Goal: Information Seeking & Learning: Find specific fact

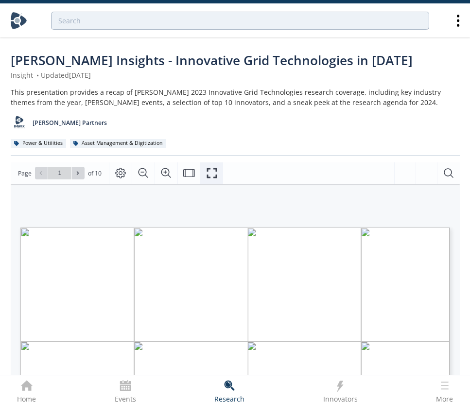
click at [209, 176] on icon "Fullscreen" at bounding box center [212, 173] width 10 height 10
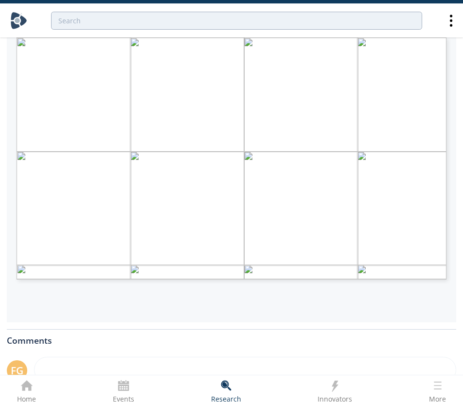
scroll to position [172, 0]
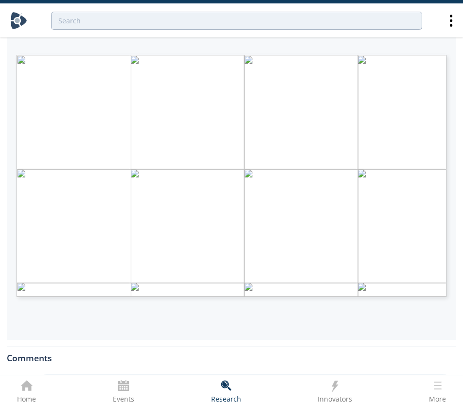
type input "3"
type input "4"
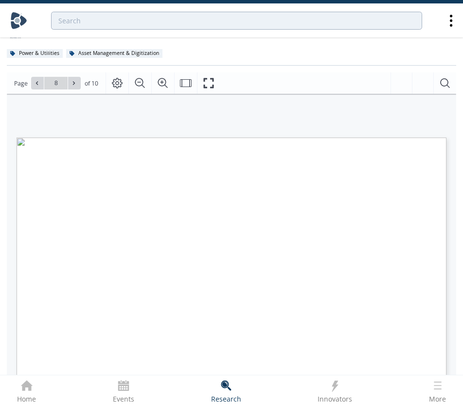
scroll to position [81, 0]
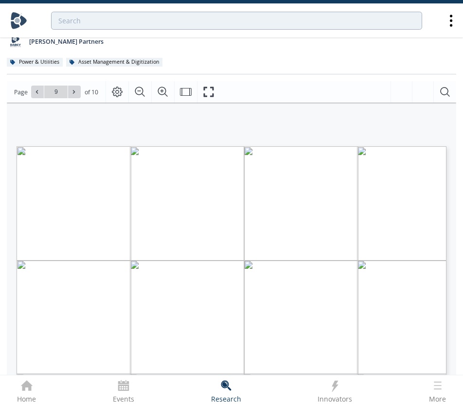
type input "10"
type input "filin"
type input "2"
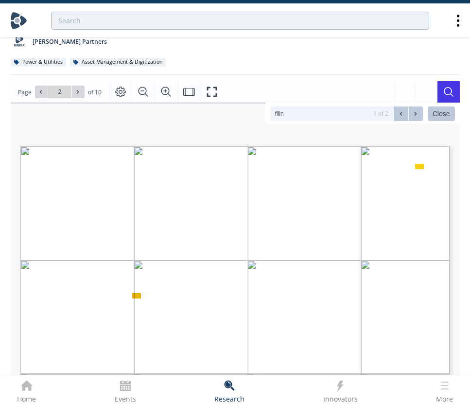
type input "filin"
click at [267, 129] on div "Search Result: • Major grid mod filings of 2023: IL IGPs (Ameren, ComEd), MA ES…" at bounding box center [230, 228] width 439 height 251
type input "3"
click at [440, 116] on button "Close" at bounding box center [441, 113] width 27 height 15
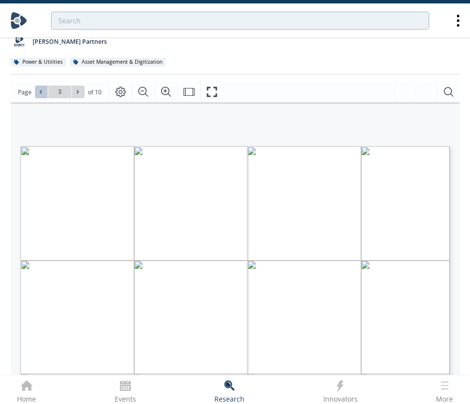
click at [47, 88] on button at bounding box center [41, 92] width 13 height 13
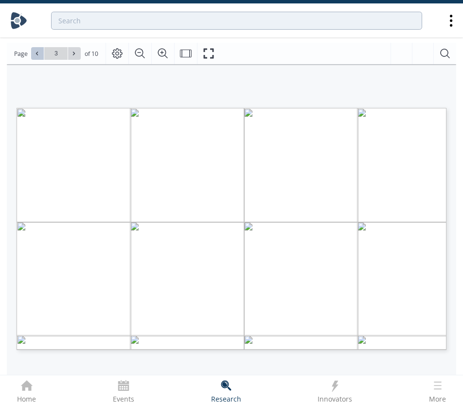
scroll to position [123, 0]
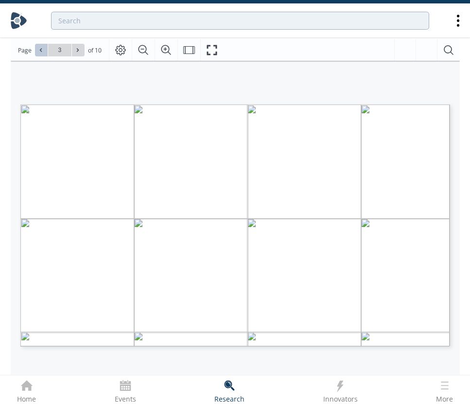
click at [45, 51] on button at bounding box center [41, 50] width 13 height 13
type input "2"
